Goal: Task Accomplishment & Management: Manage account settings

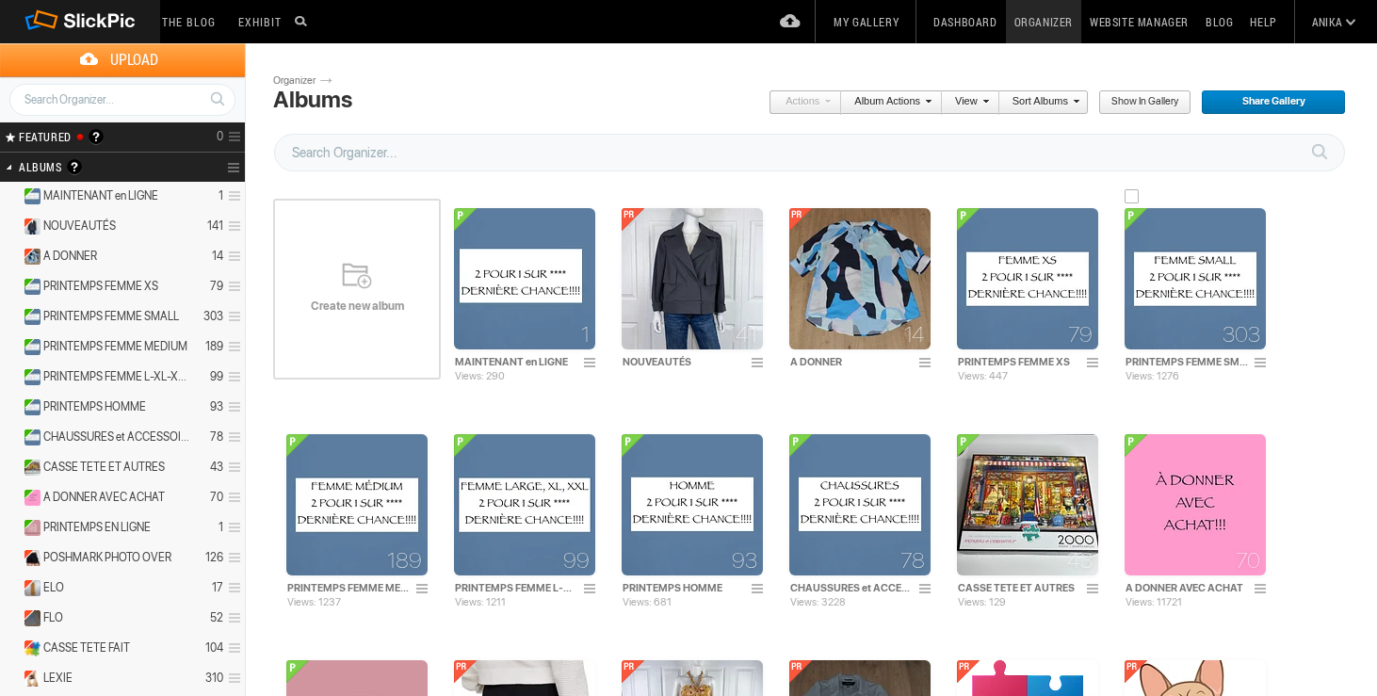
click at [1241, 295] on img at bounding box center [1194, 278] width 141 height 141
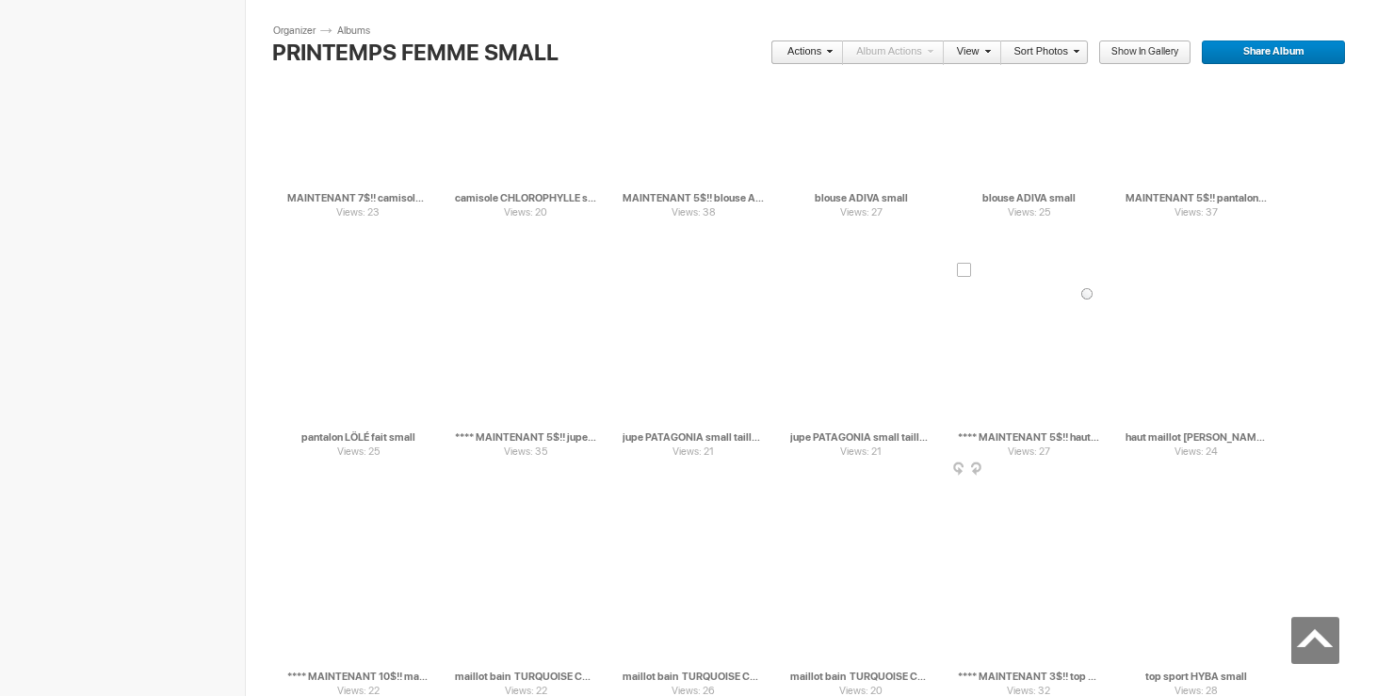
scroll to position [7166, 0]
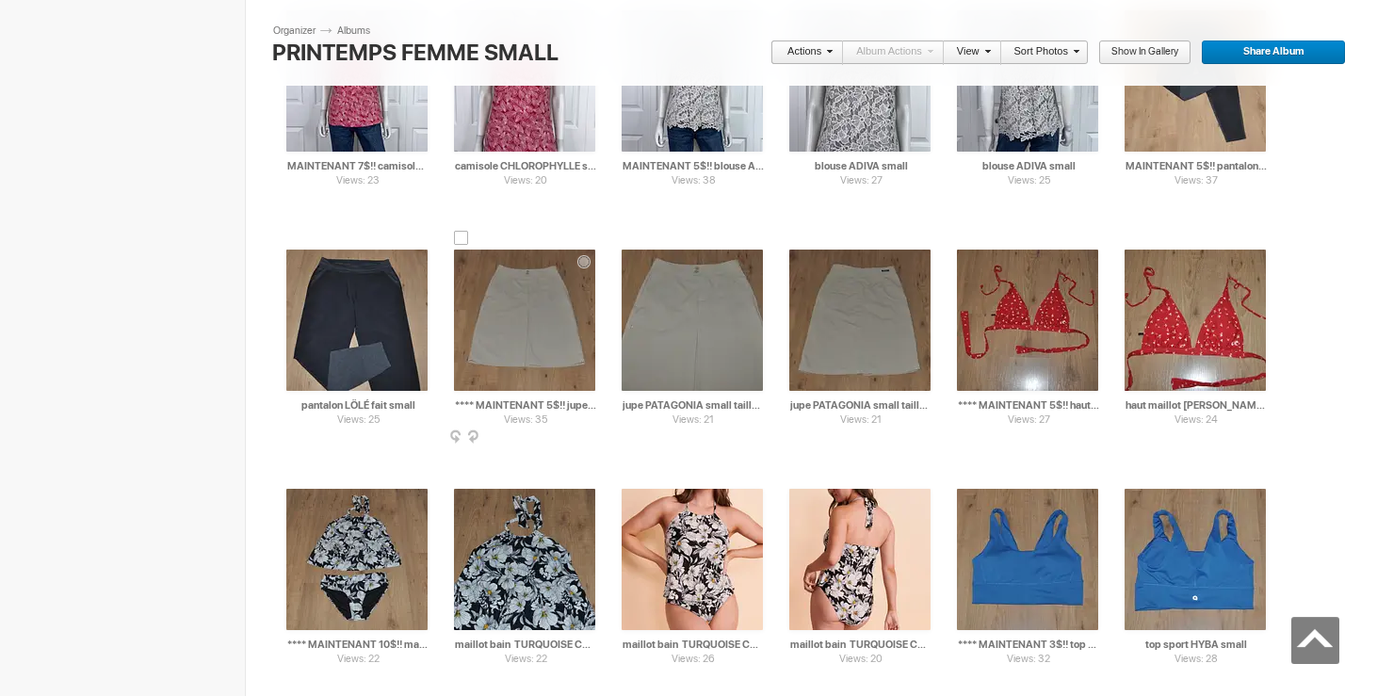
click at [463, 239] on div at bounding box center [461, 238] width 15 height 15
click at [631, 240] on div at bounding box center [629, 238] width 15 height 15
click at [802, 242] on div at bounding box center [796, 238] width 15 height 15
click at [823, 57] on span at bounding box center [826, 50] width 11 height 11
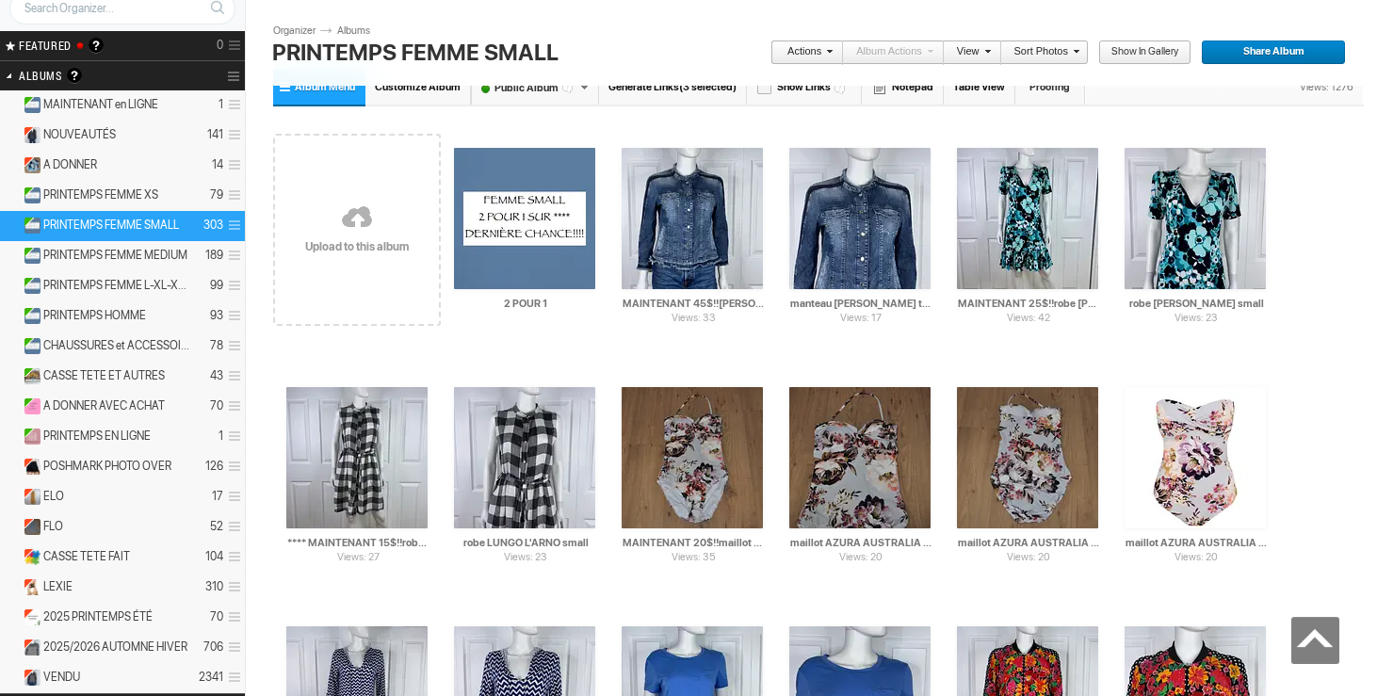
scroll to position [0, 0]
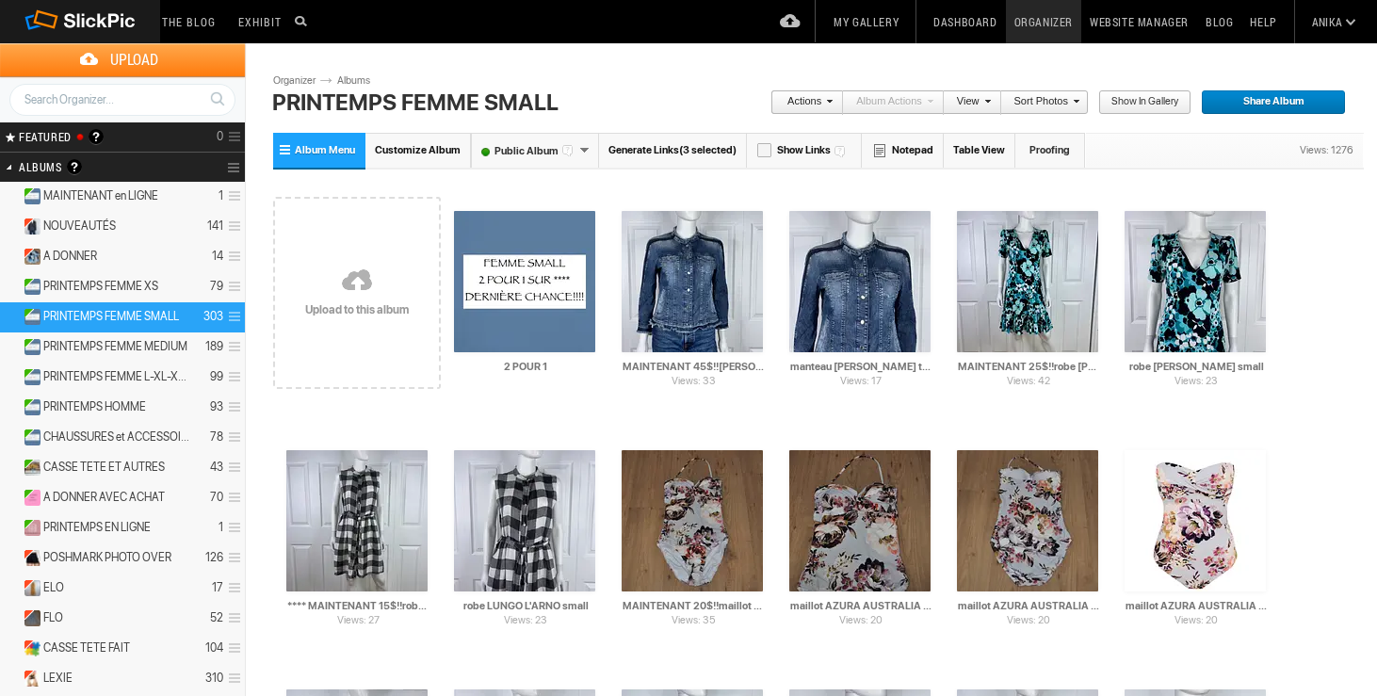
click at [827, 98] on span at bounding box center [826, 100] width 11 height 11
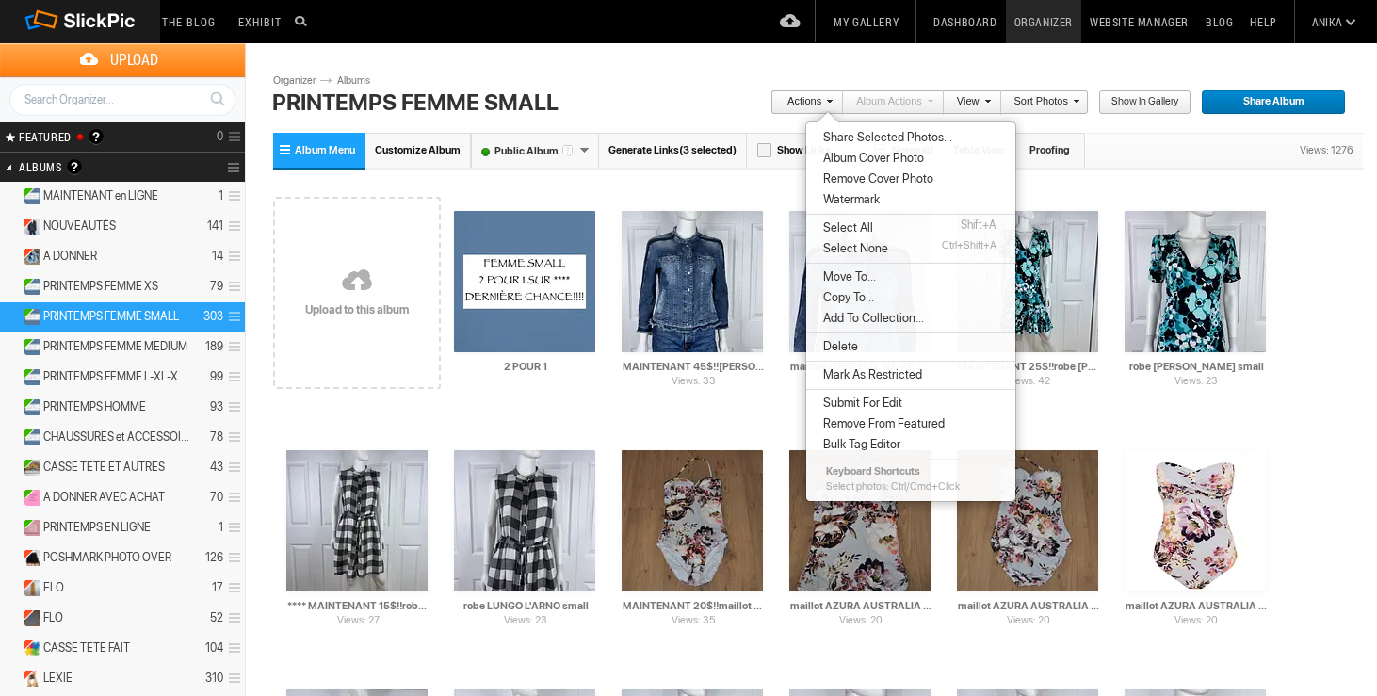
click at [837, 284] on li "Move To..." at bounding box center [910, 277] width 209 height 21
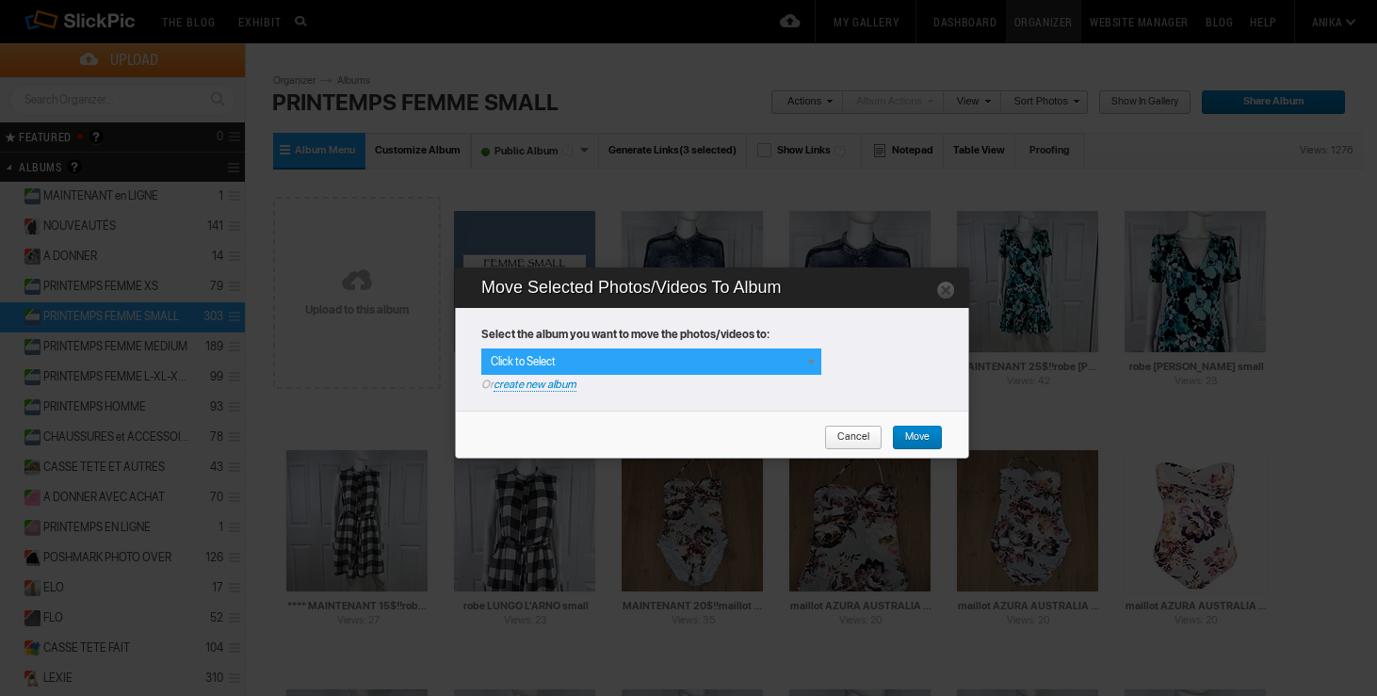
click at [797, 362] on div "Click to Select" at bounding box center [651, 361] width 340 height 26
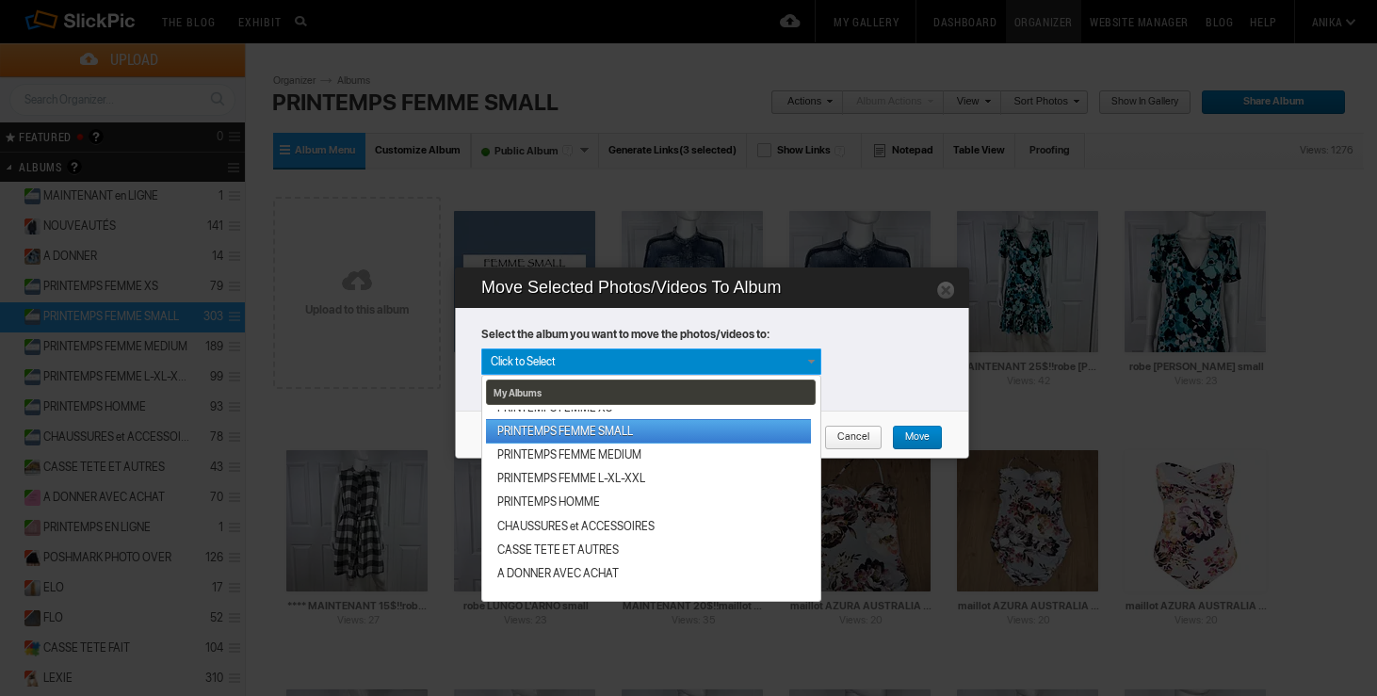
scroll to position [320, 0]
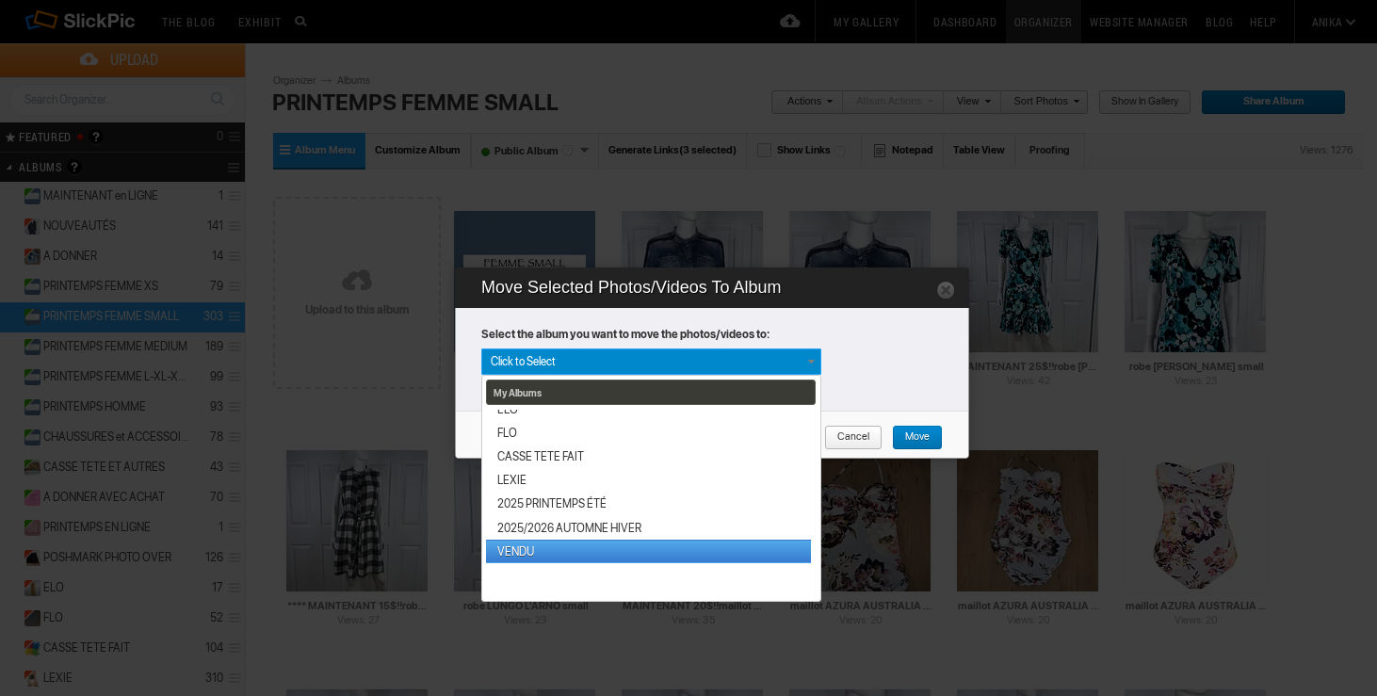
click at [546, 547] on link "VENDU" at bounding box center [648, 552] width 325 height 24
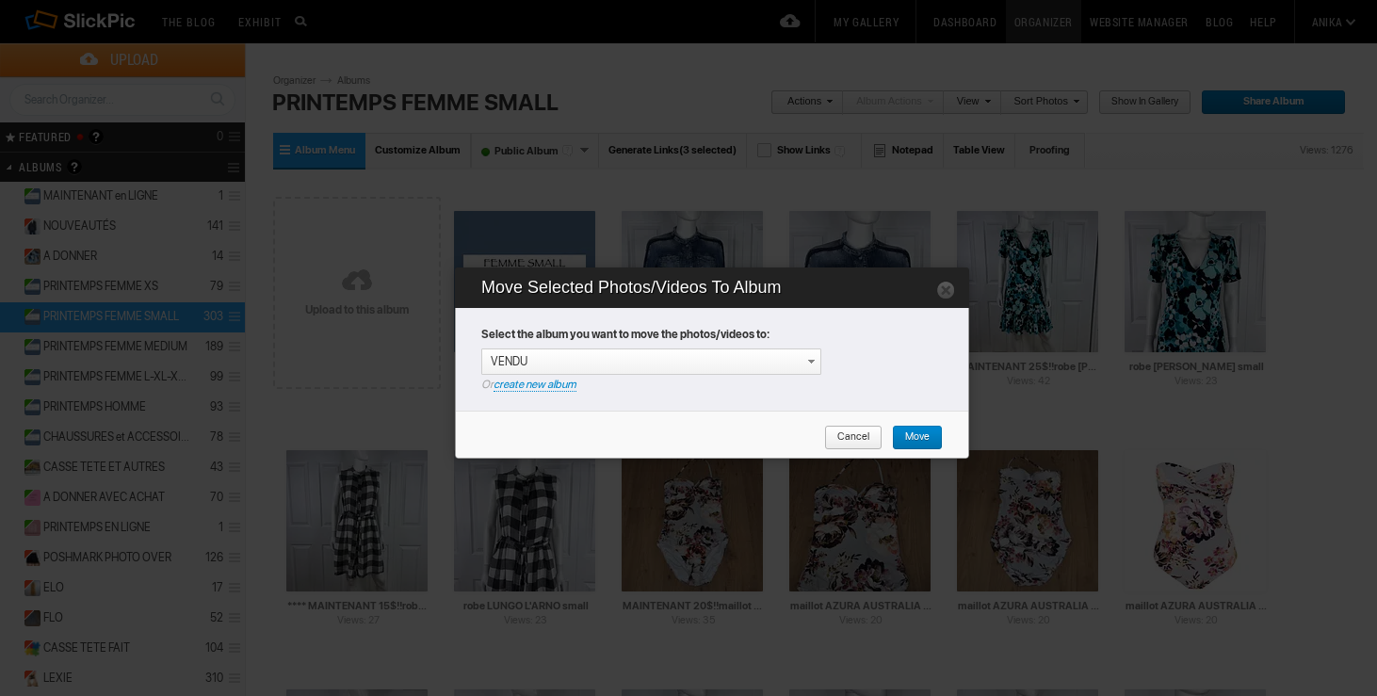
click at [929, 432] on span "Move" at bounding box center [911, 438] width 38 height 24
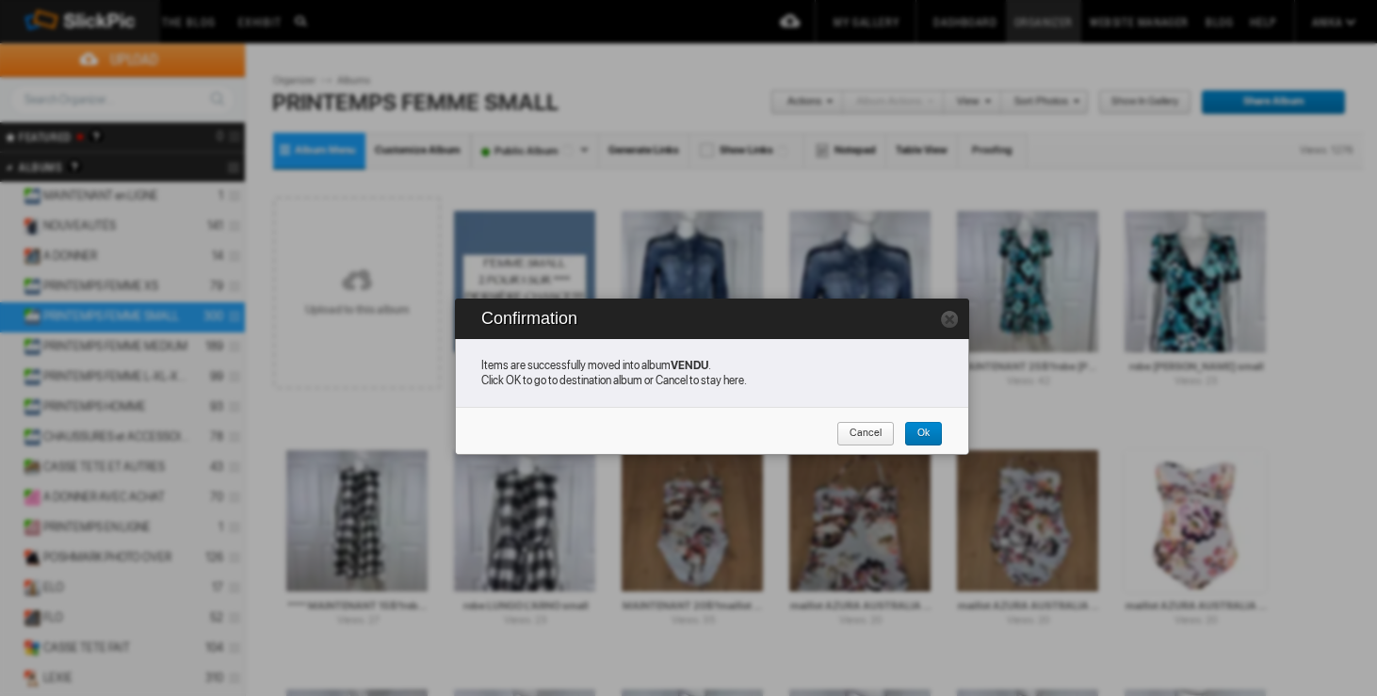
click at [857, 436] on span "Cancel" at bounding box center [858, 434] width 45 height 24
